Goal: Task Accomplishment & Management: Use online tool/utility

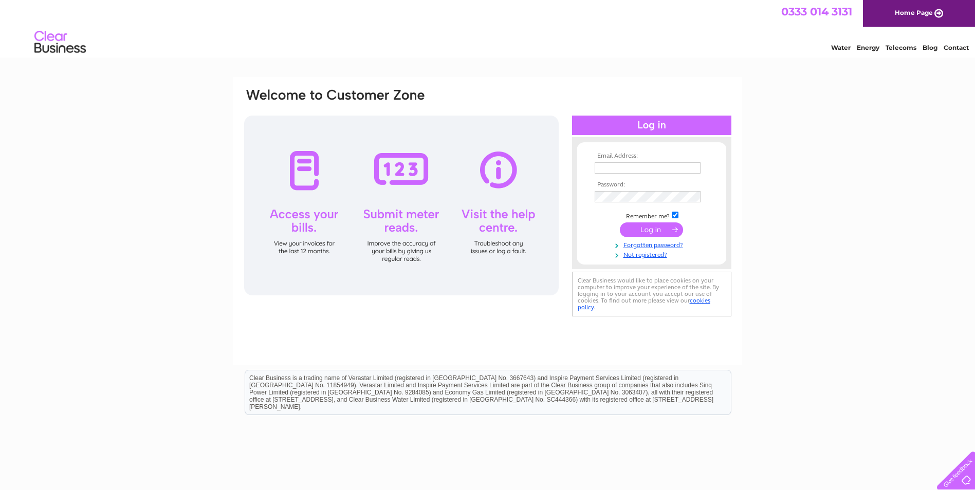
type input "[EMAIL_ADDRESS][DOMAIN_NAME]"
click at [657, 227] on input "submit" at bounding box center [651, 230] width 63 height 14
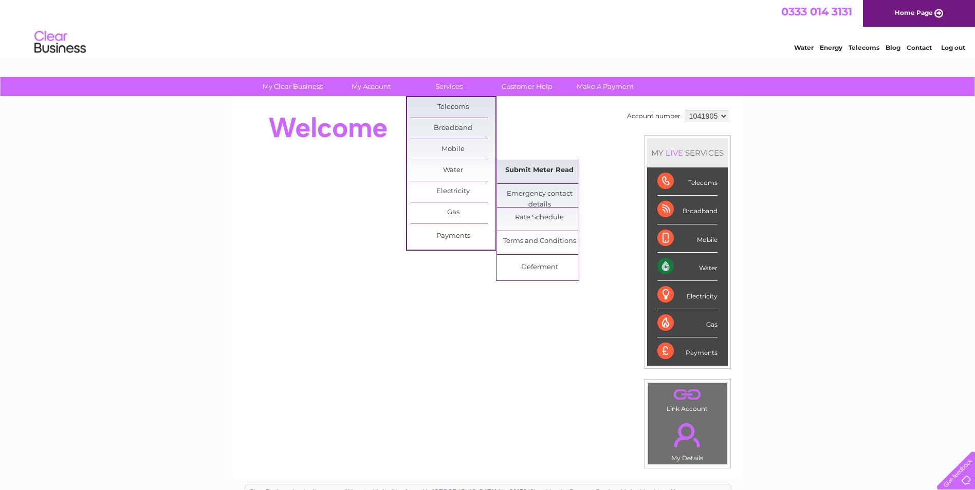
click at [559, 172] on link "Submit Meter Read" at bounding box center [539, 170] width 85 height 21
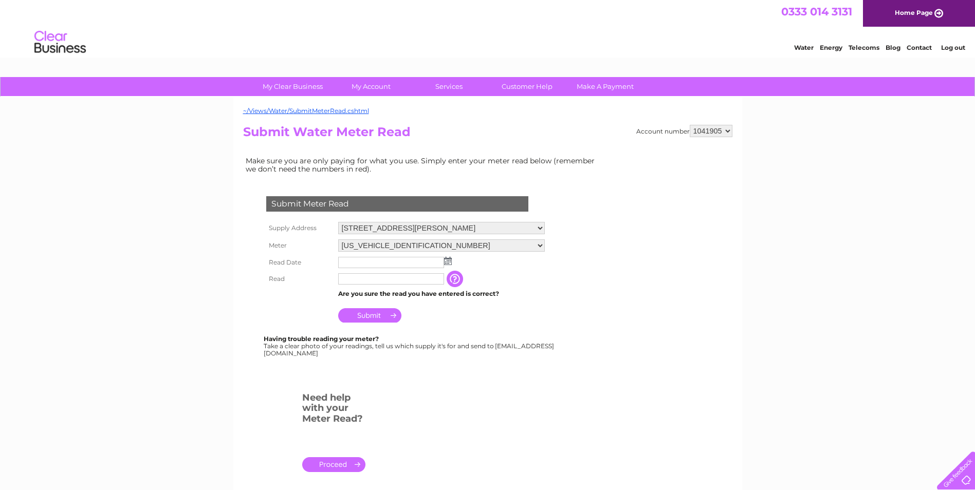
drag, startPoint x: 452, startPoint y: 265, endPoint x: 442, endPoint y: 260, distance: 11.5
click at [452, 265] on td at bounding box center [442, 262] width 212 height 16
click at [444, 260] on img at bounding box center [448, 261] width 8 height 8
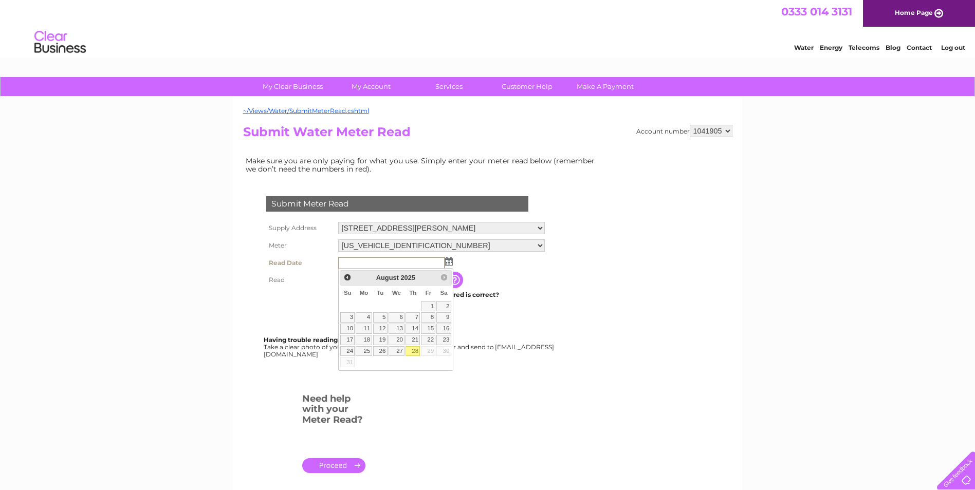
click at [410, 351] on link "28" at bounding box center [412, 351] width 14 height 10
type input "2025/08/28"
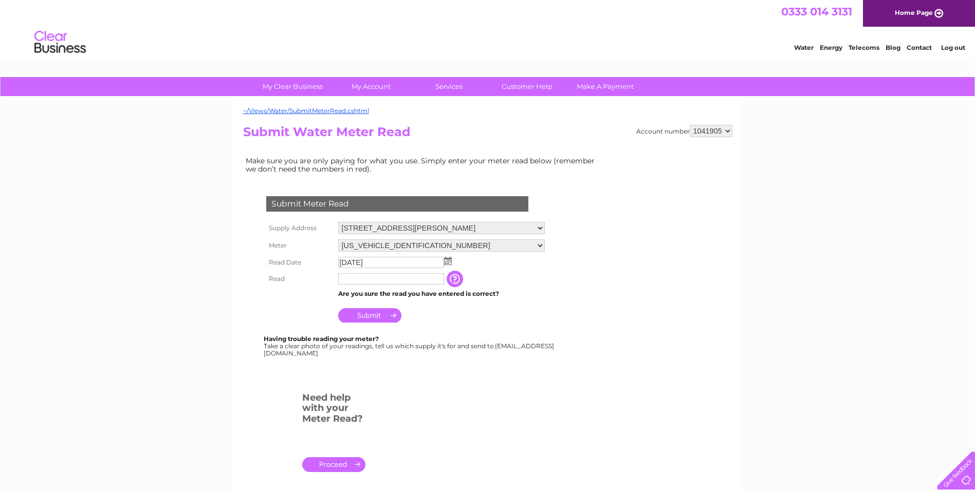
click at [380, 281] on input "text" at bounding box center [391, 278] width 106 height 11
type input "261"
click at [379, 316] on input "Submit" at bounding box center [369, 315] width 63 height 14
